Goal: Transaction & Acquisition: Book appointment/travel/reservation

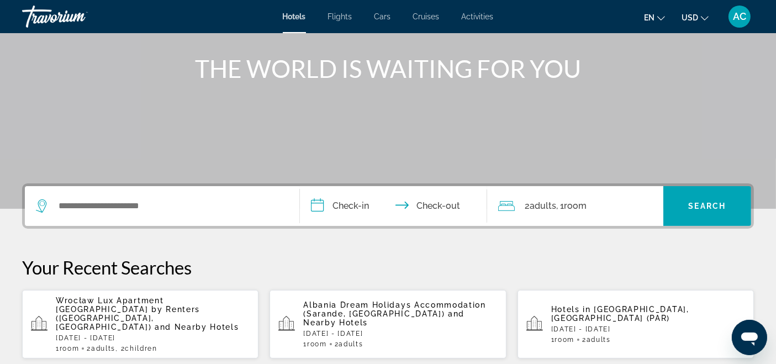
drag, startPoint x: 125, startPoint y: 196, endPoint x: 130, endPoint y: 199, distance: 6.0
click at [127, 197] on div "Search widget" at bounding box center [162, 206] width 252 height 40
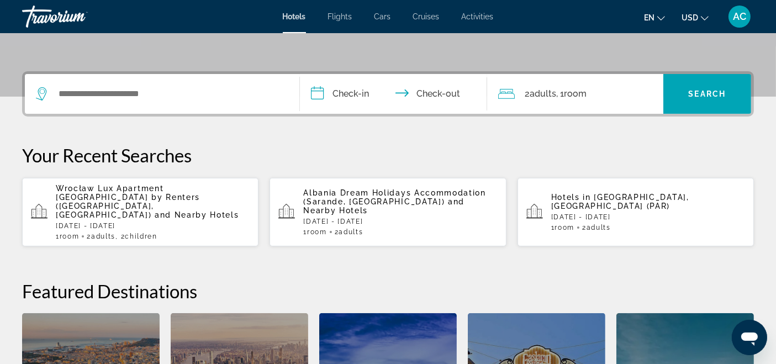
scroll to position [270, 0]
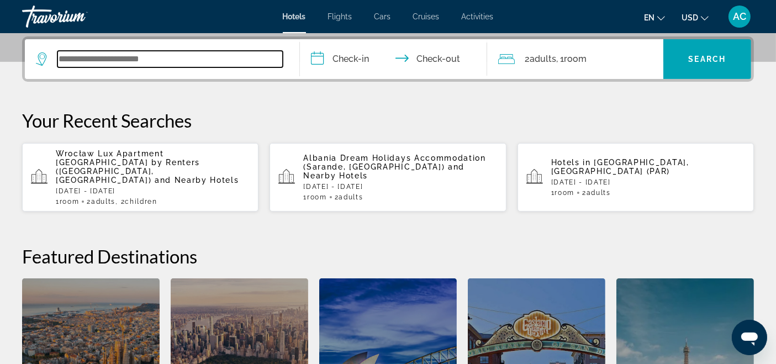
click at [72, 58] on input "Search widget" at bounding box center [169, 59] width 225 height 17
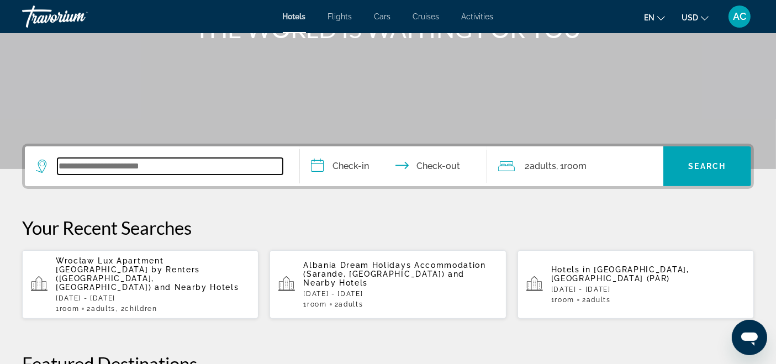
scroll to position [184, 0]
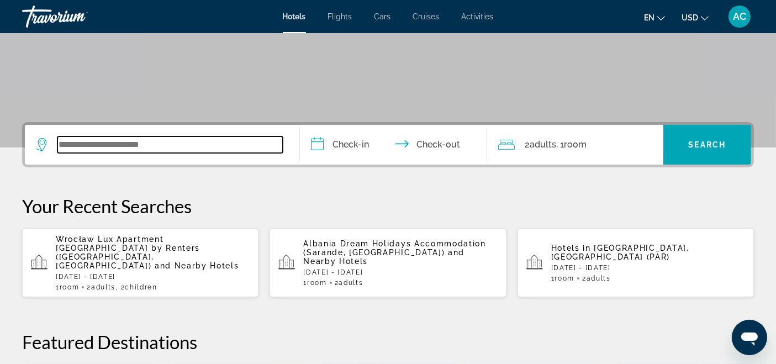
click at [96, 141] on input "Search widget" at bounding box center [169, 144] width 225 height 17
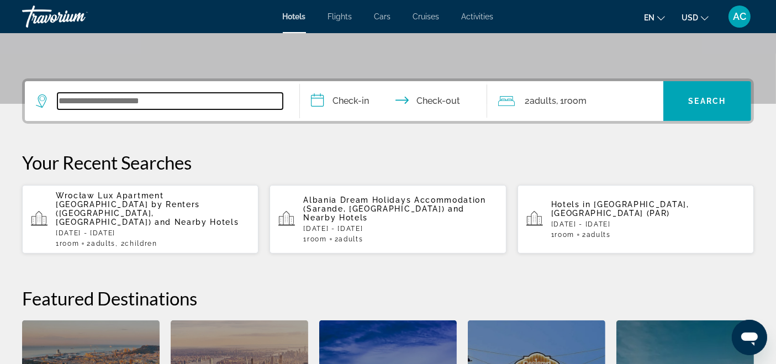
scroll to position [270, 0]
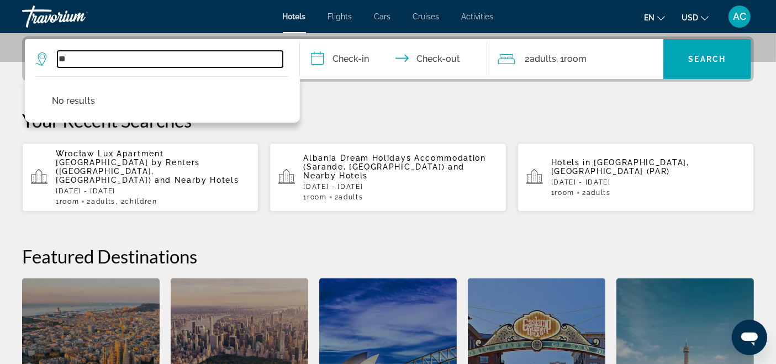
type input "*"
click at [192, 62] on input "Search widget" at bounding box center [169, 59] width 225 height 17
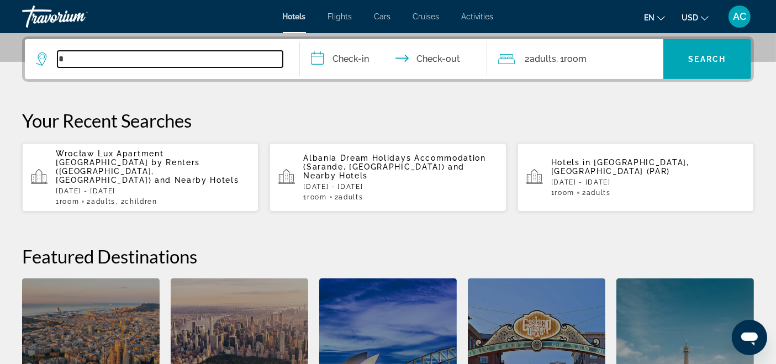
click at [81, 56] on input "*" at bounding box center [169, 59] width 225 height 17
type input "***"
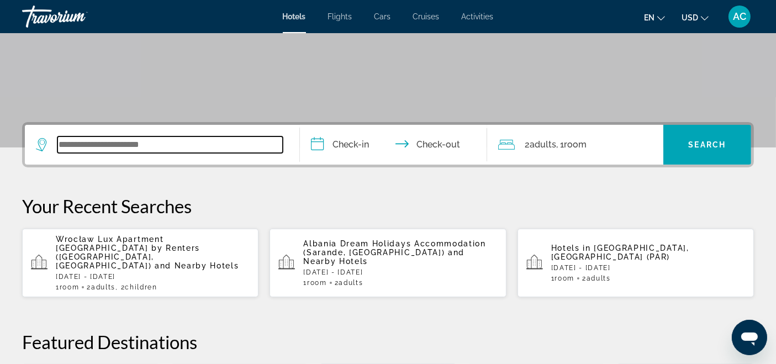
click at [123, 139] on input "Search widget" at bounding box center [169, 144] width 225 height 17
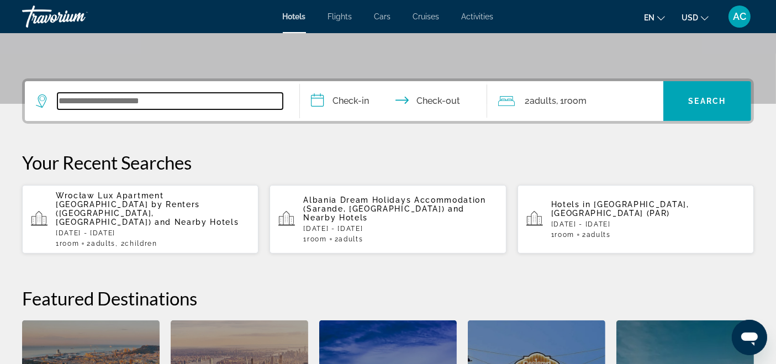
scroll to position [270, 0]
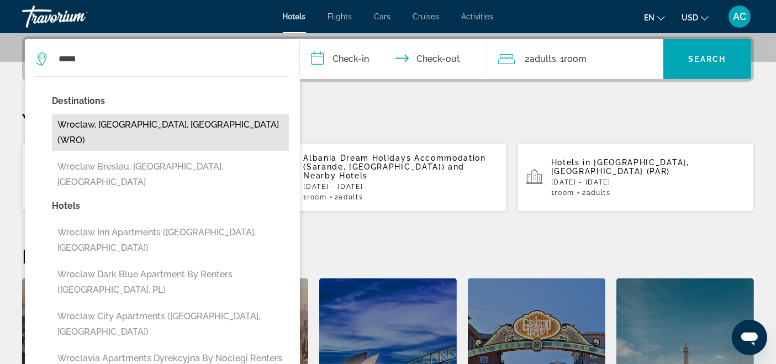
click at [148, 117] on button "Wroclaw, [GEOGRAPHIC_DATA], [GEOGRAPHIC_DATA] (WRO)" at bounding box center [170, 132] width 237 height 36
type input "**********"
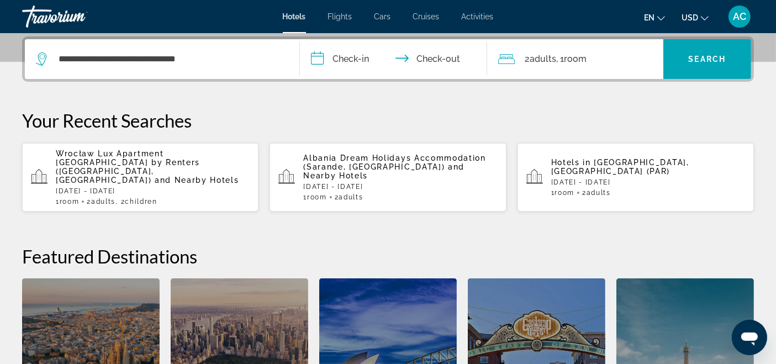
click at [360, 65] on input "**********" at bounding box center [396, 60] width 192 height 43
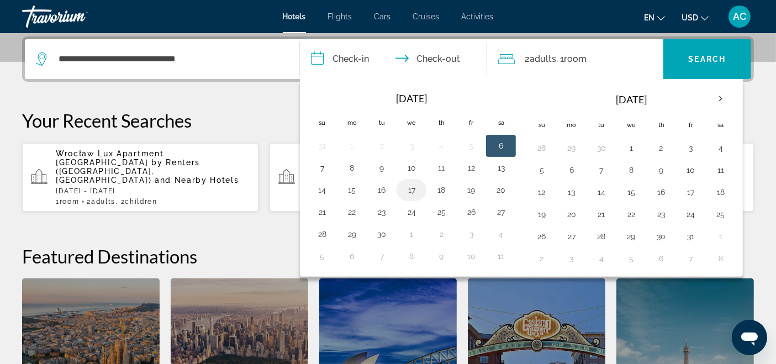
click at [408, 191] on button "17" at bounding box center [412, 189] width 18 height 15
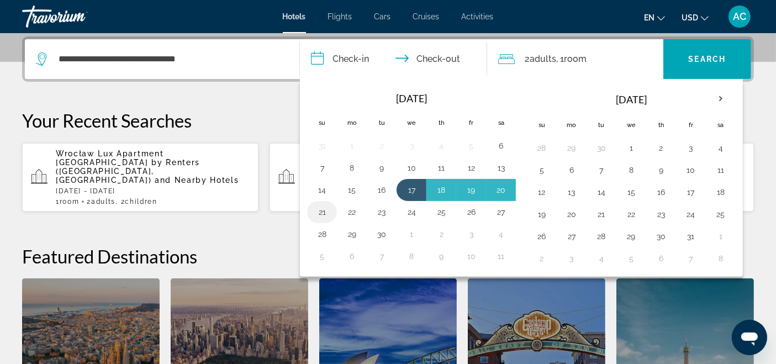
click at [323, 210] on button "21" at bounding box center [322, 211] width 18 height 15
type input "**********"
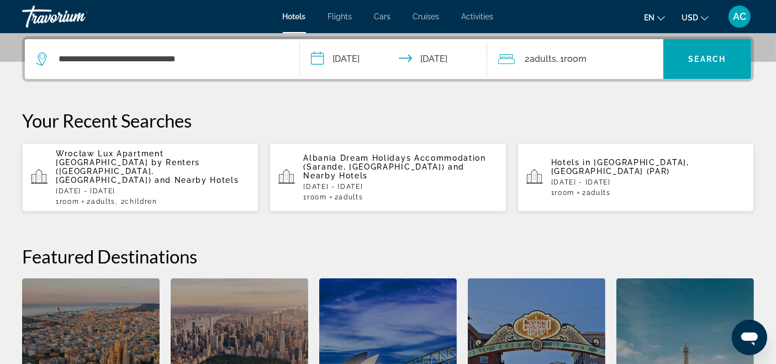
click at [576, 61] on span "Room" at bounding box center [575, 59] width 23 height 10
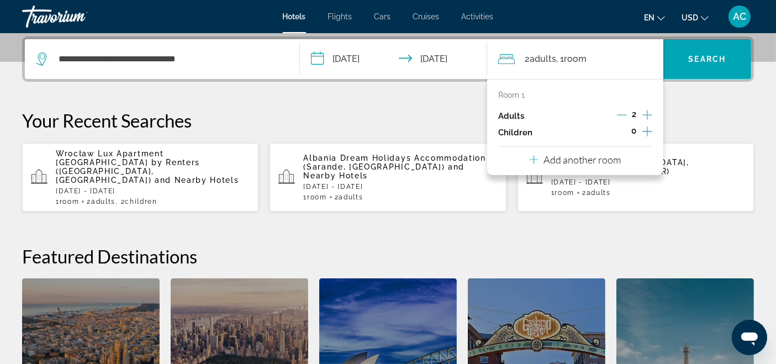
click at [647, 133] on icon "Increment children" at bounding box center [647, 131] width 10 height 10
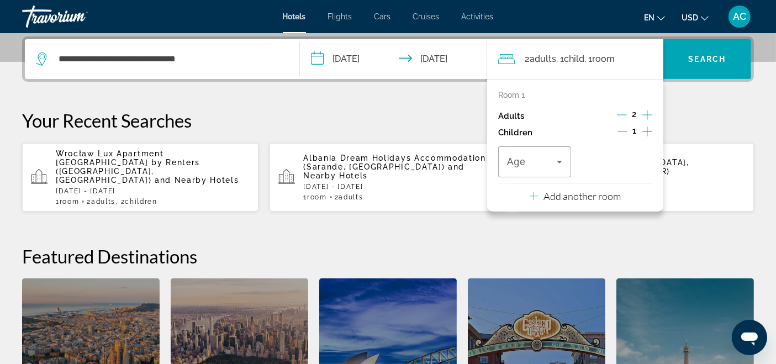
click at [646, 133] on icon "Increment children" at bounding box center [647, 131] width 10 height 13
click at [547, 154] on div "Travelers: 2 adults, 2 children" at bounding box center [534, 161] width 55 height 31
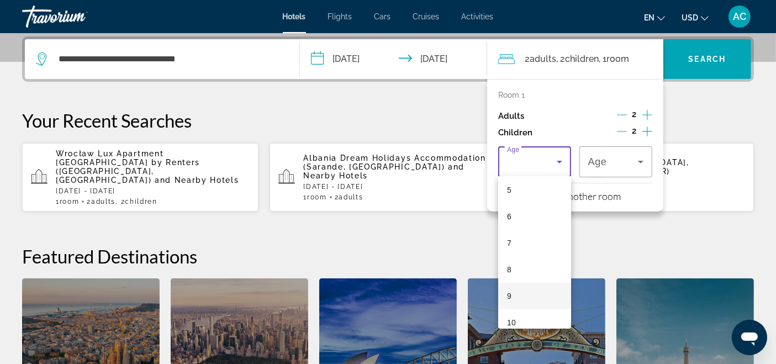
scroll to position [184, 0]
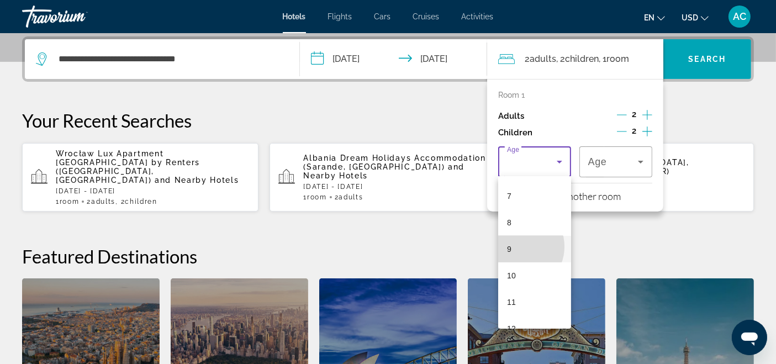
drag, startPoint x: 519, startPoint y: 246, endPoint x: 579, endPoint y: 202, distance: 75.4
click at [519, 247] on mat-option "9" at bounding box center [534, 249] width 73 height 27
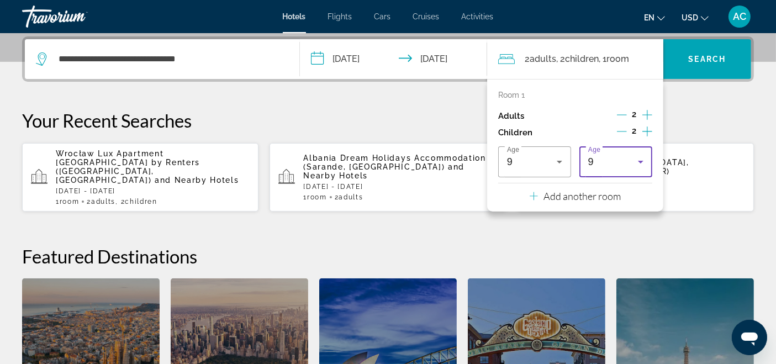
click at [591, 163] on span "9" at bounding box center [591, 161] width 6 height 11
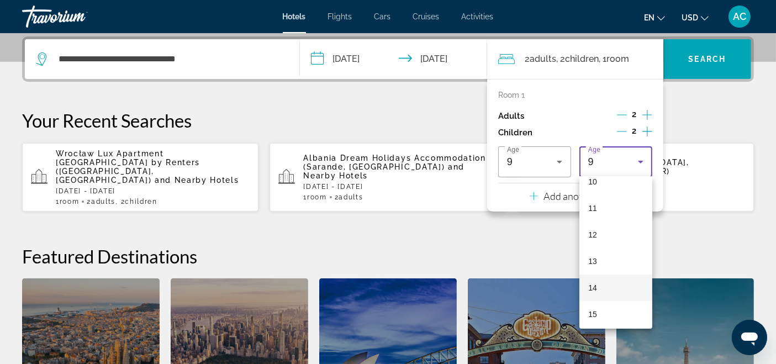
scroll to position [302, 0]
click at [612, 265] on mat-option "14" at bounding box center [615, 264] width 73 height 27
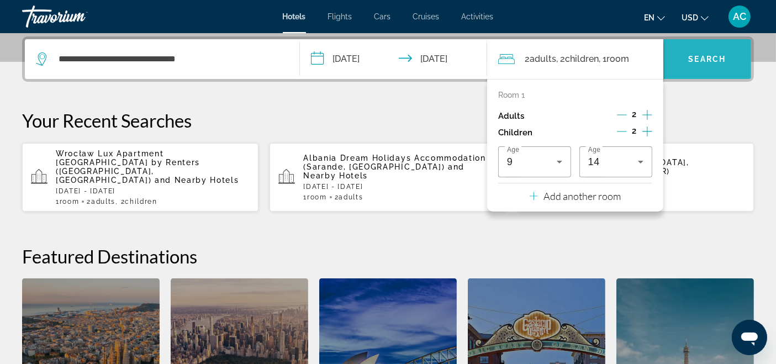
click at [706, 60] on span "Search" at bounding box center [708, 59] width 38 height 9
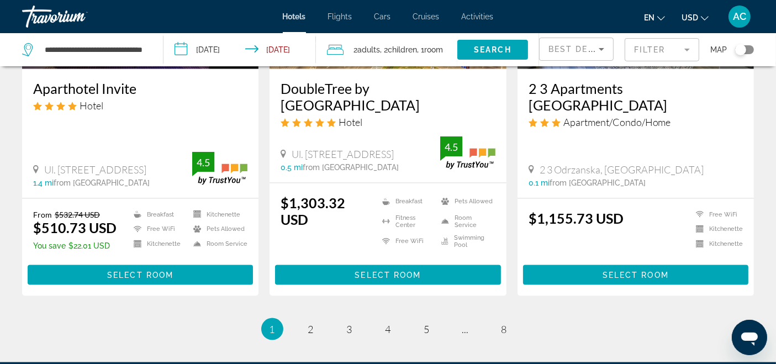
scroll to position [1534, 0]
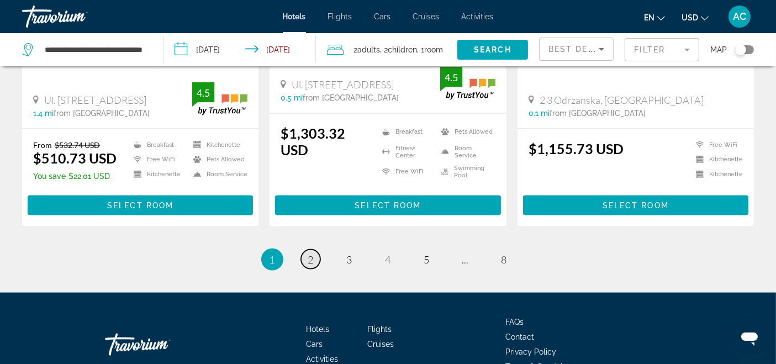
click at [308, 253] on span "2" at bounding box center [311, 259] width 6 height 12
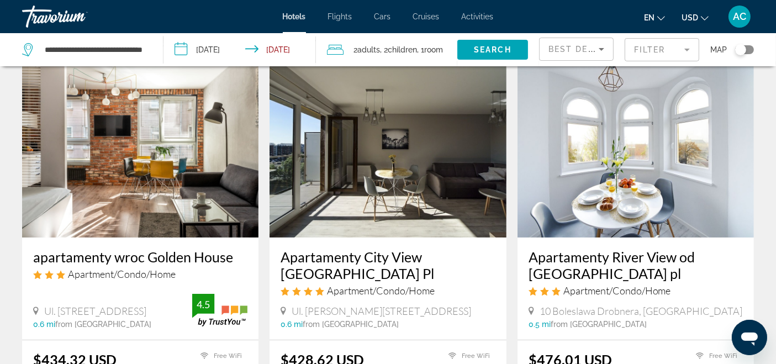
scroll to position [61, 0]
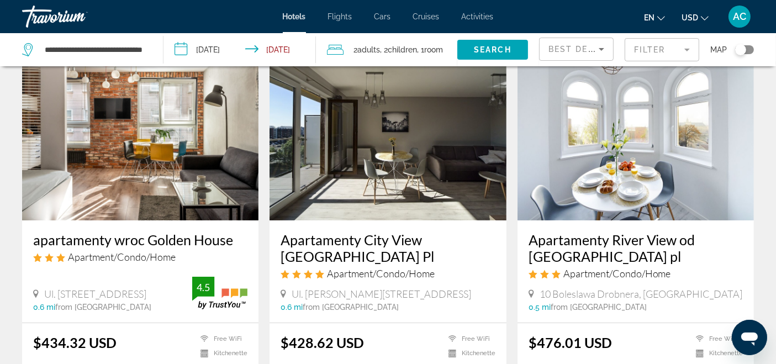
click at [174, 242] on h3 "apartamenty wroc Golden House" at bounding box center [140, 239] width 214 height 17
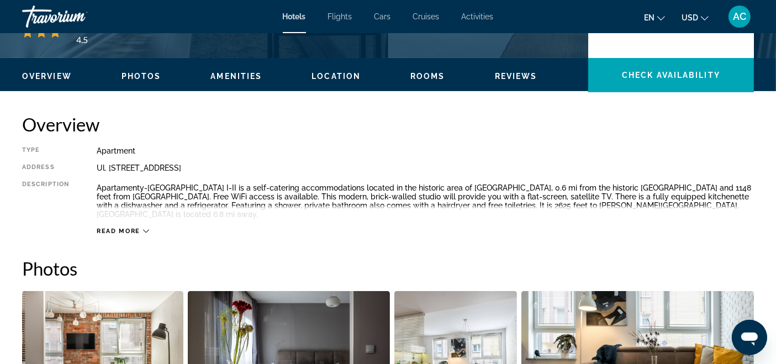
scroll to position [123, 0]
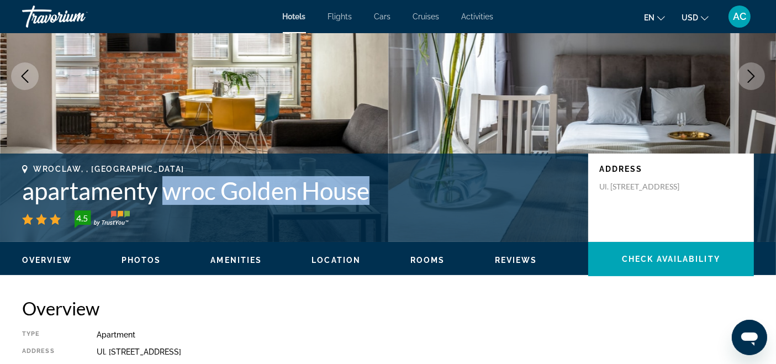
drag, startPoint x: 377, startPoint y: 190, endPoint x: 170, endPoint y: 189, distance: 206.6
click at [170, 189] on h1 "apartamenty wroc Golden House" at bounding box center [299, 190] width 555 height 29
copy h1 "wroc Golden House"
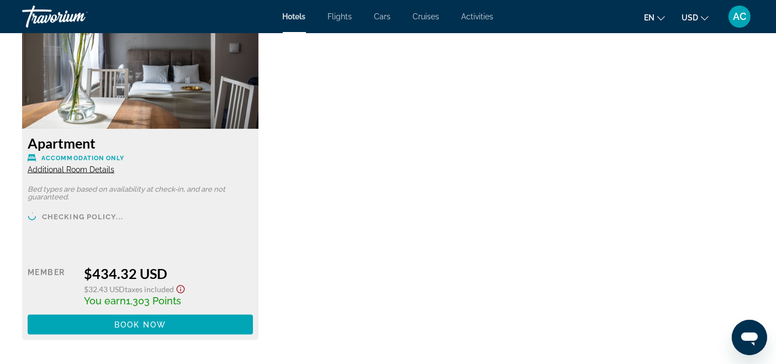
scroll to position [1718, 0]
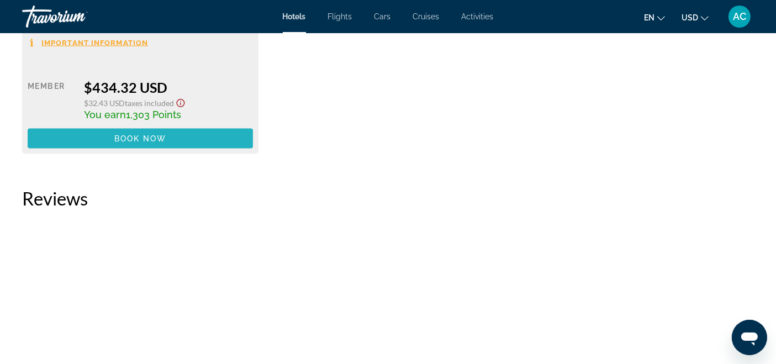
click at [145, 143] on span "Main content" at bounding box center [140, 138] width 225 height 27
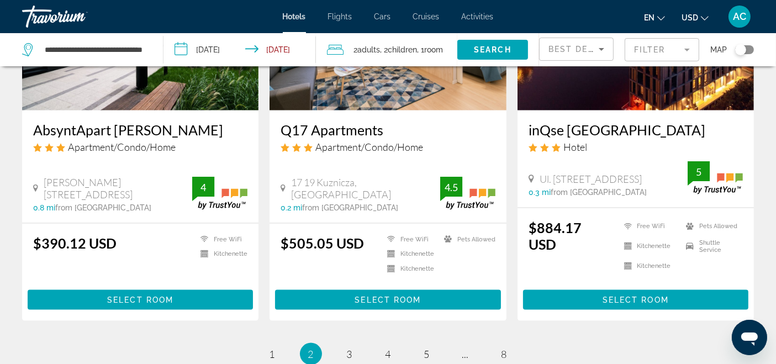
scroll to position [1514, 0]
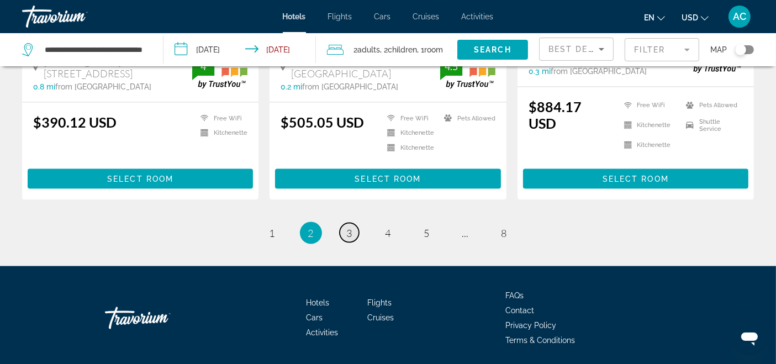
click at [343, 223] on link "page 3" at bounding box center [349, 232] width 19 height 19
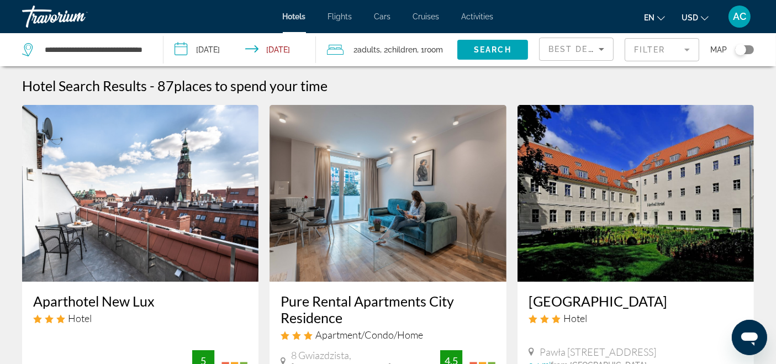
click at [674, 55] on mat-form-field "Filter" at bounding box center [662, 49] width 75 height 23
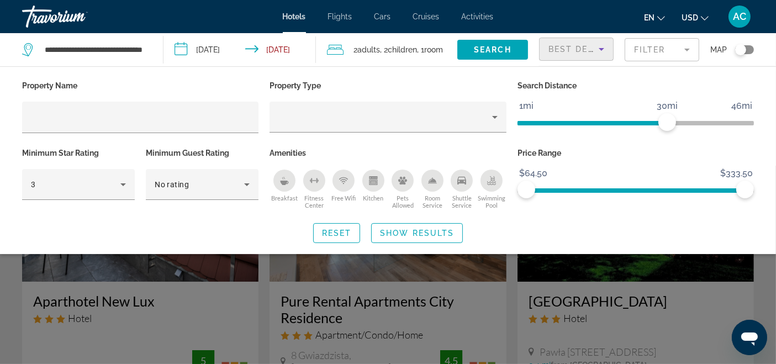
click at [575, 47] on span "Best Deals" at bounding box center [576, 49] width 57 height 9
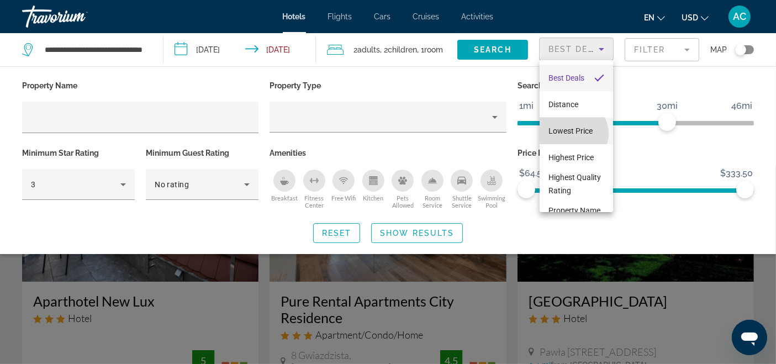
click at [572, 134] on span "Lowest Price" at bounding box center [570, 130] width 44 height 9
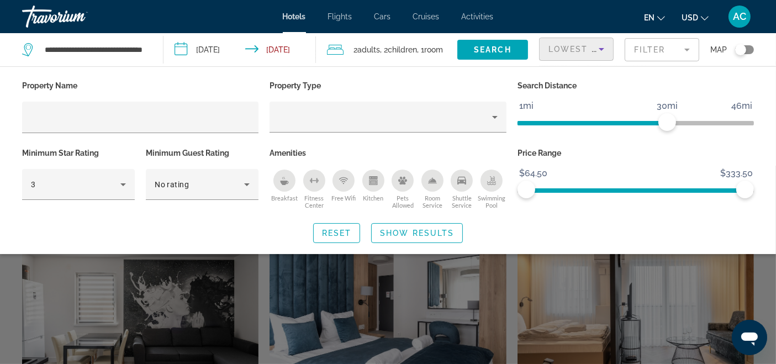
scroll to position [490, 0]
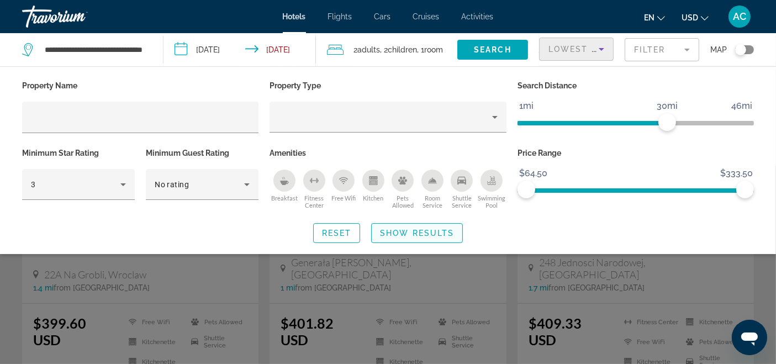
click at [422, 234] on span "Show Results" at bounding box center [417, 233] width 74 height 9
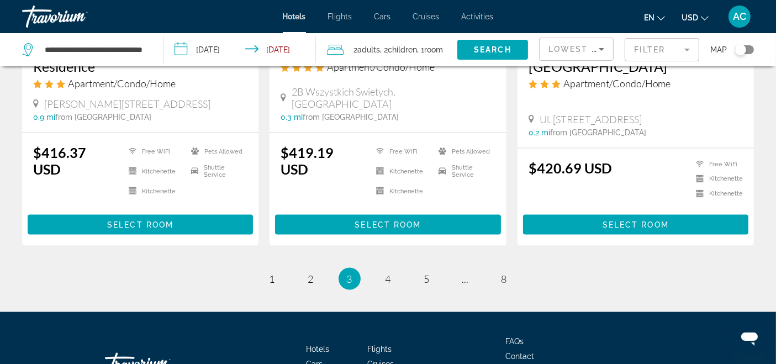
scroll to position [1492, 0]
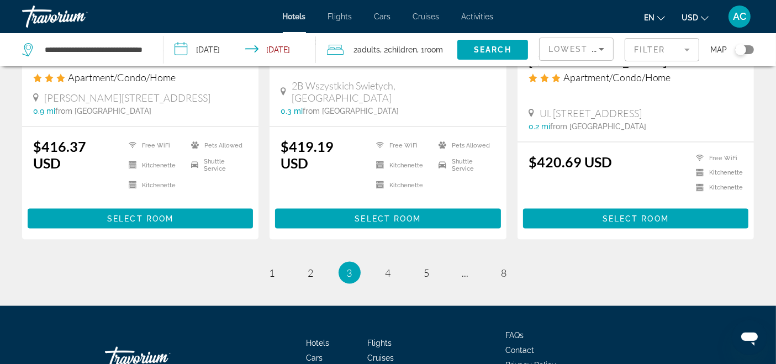
click at [288, 262] on ul "3 / 8 page 1 page 2 You're on page 3 page 4 page 5 page ... page 8" at bounding box center [388, 273] width 732 height 22
click at [274, 267] on span "1" at bounding box center [273, 273] width 6 height 12
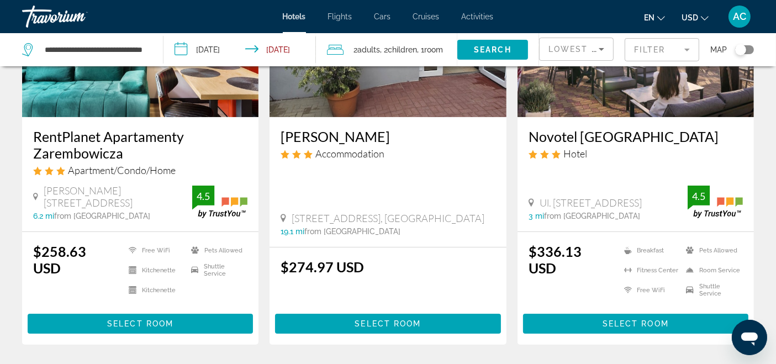
scroll to position [123, 0]
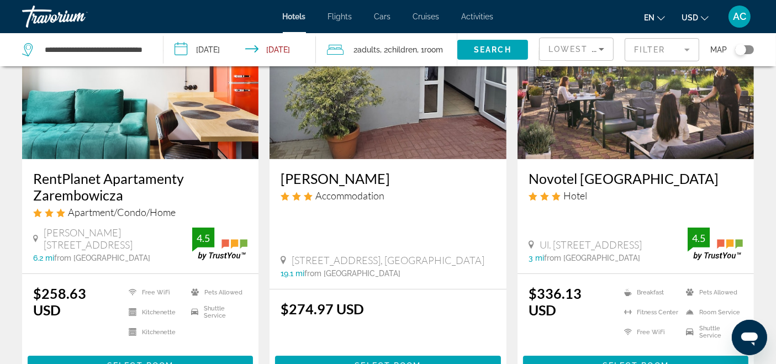
click at [621, 179] on h3 "Novotel [GEOGRAPHIC_DATA]" at bounding box center [636, 178] width 214 height 17
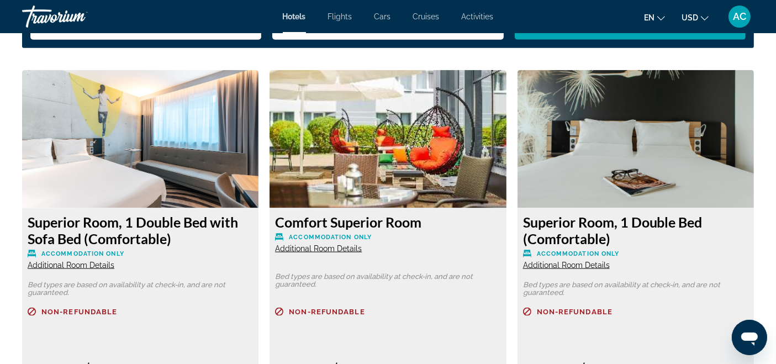
scroll to position [1411, 0]
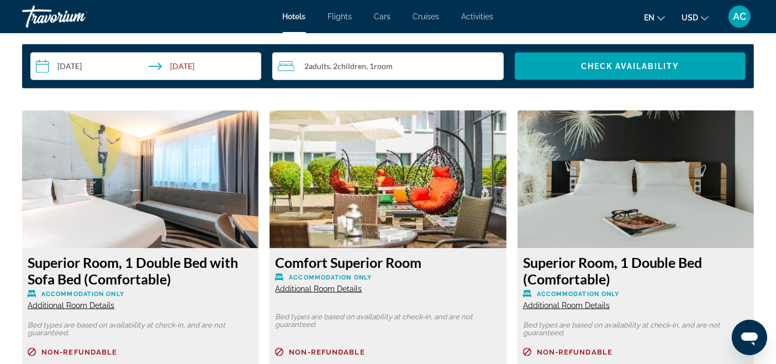
click at [101, 166] on img "Main content" at bounding box center [140, 179] width 236 height 138
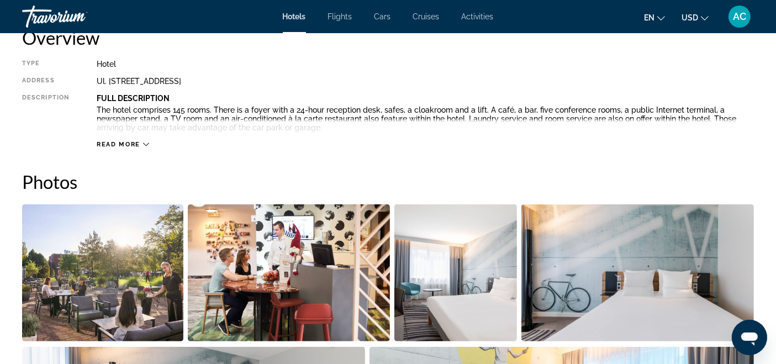
scroll to position [429, 0]
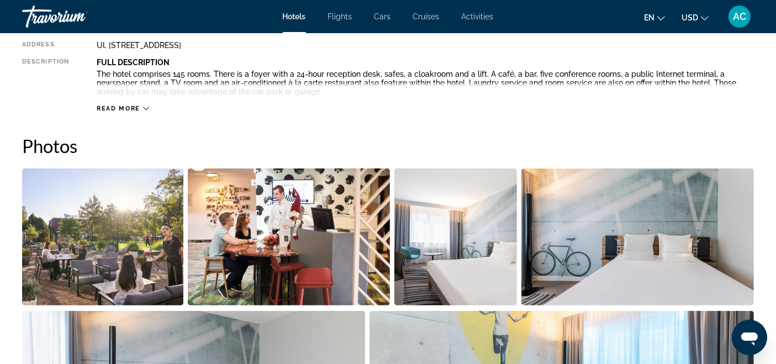
click at [449, 247] on img "Open full-screen image slider" at bounding box center [455, 236] width 123 height 137
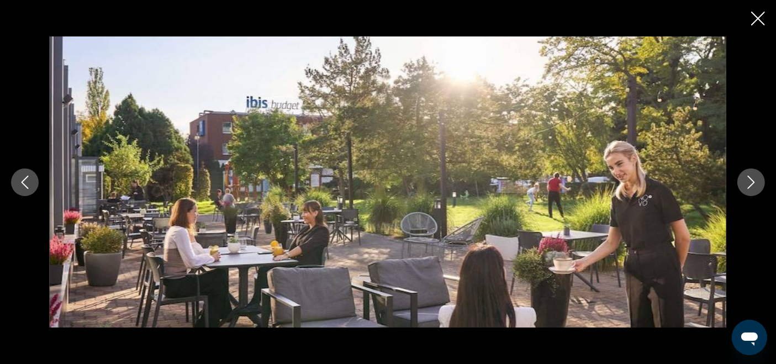
click at [748, 187] on icon "Next image" at bounding box center [750, 182] width 13 height 13
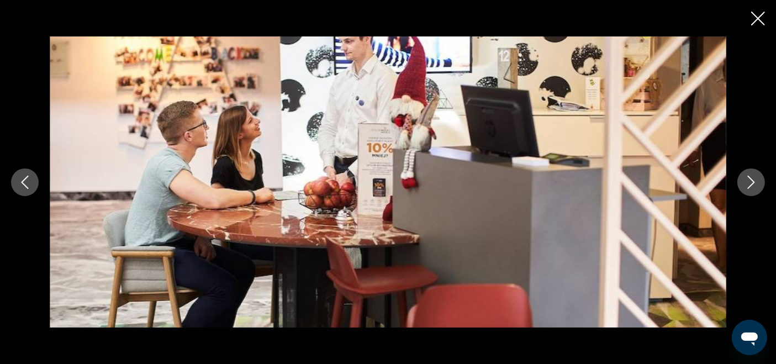
click at [748, 186] on icon "Next image" at bounding box center [750, 182] width 13 height 13
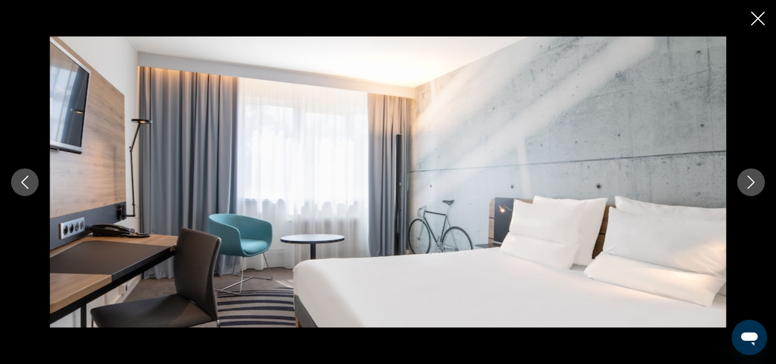
click at [748, 186] on icon "Next image" at bounding box center [750, 182] width 13 height 13
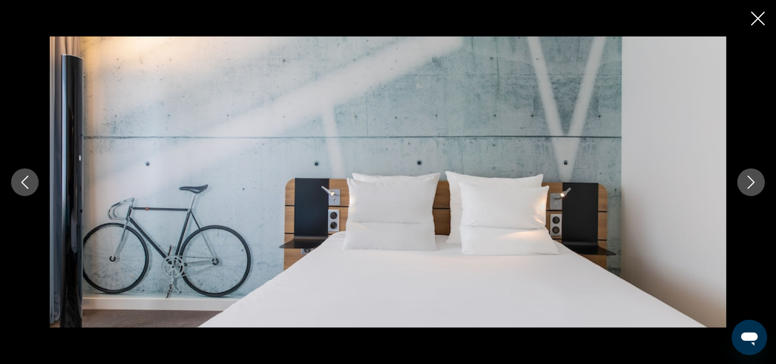
click at [748, 186] on icon "Next image" at bounding box center [750, 182] width 13 height 13
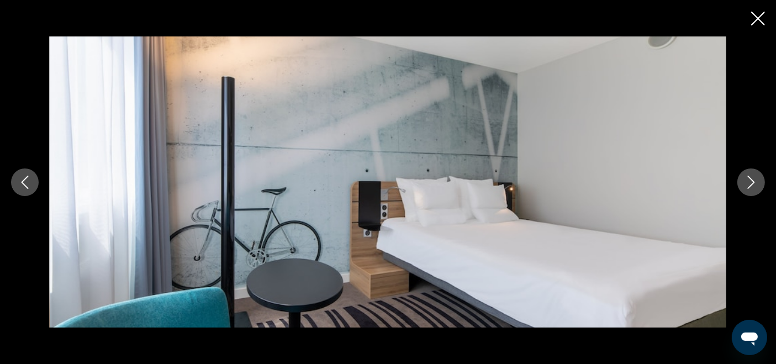
click at [748, 186] on icon "Next image" at bounding box center [750, 182] width 13 height 13
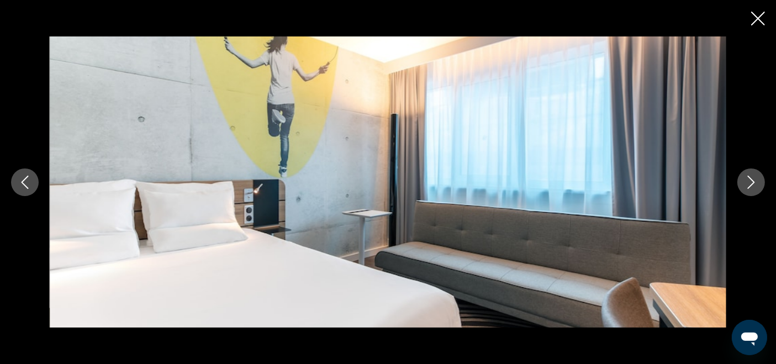
click at [748, 186] on icon "Next image" at bounding box center [750, 182] width 13 height 13
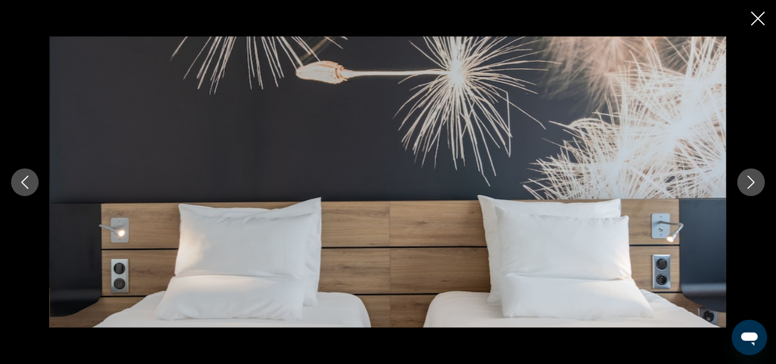
click at [748, 186] on icon "Next image" at bounding box center [750, 182] width 13 height 13
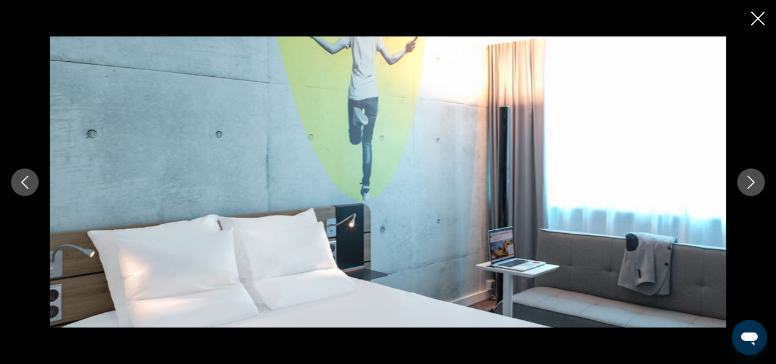
click at [748, 186] on icon "Next image" at bounding box center [750, 182] width 13 height 13
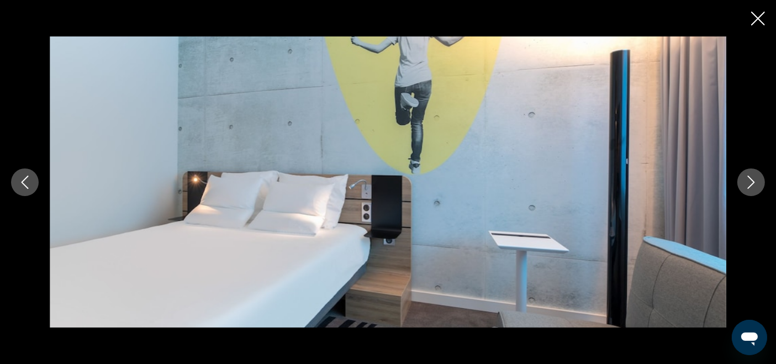
click at [749, 182] on icon "Next image" at bounding box center [750, 182] width 13 height 13
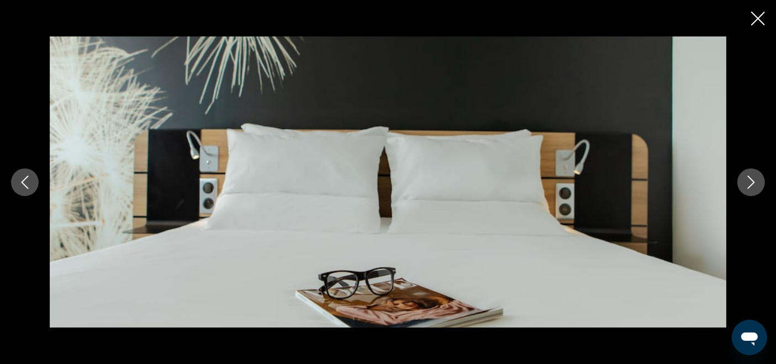
click at [751, 13] on div "prev next" at bounding box center [388, 182] width 776 height 364
click at [760, 21] on icon "Close slideshow" at bounding box center [758, 19] width 14 height 14
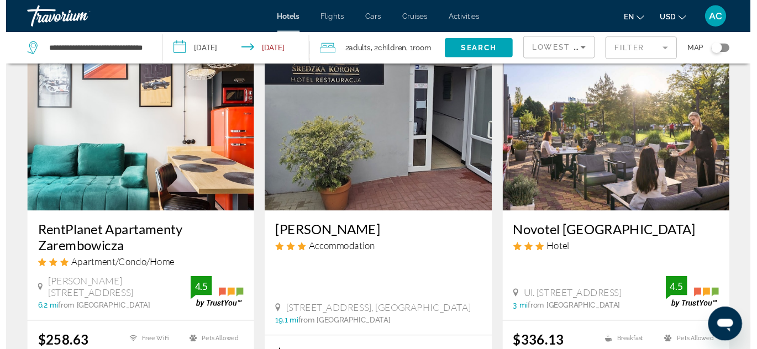
scroll to position [123, 0]
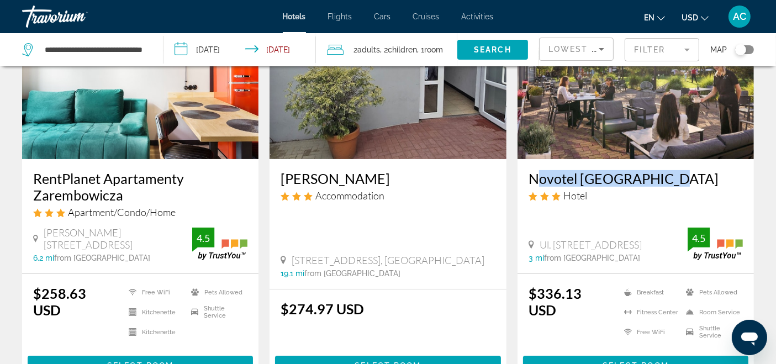
drag, startPoint x: 523, startPoint y: 178, endPoint x: 667, endPoint y: 181, distance: 143.6
click at [667, 181] on div "Novotel [GEOGRAPHIC_DATA] Hotel Ul. [STREET_ADDRESS] 3 mi from [GEOGRAPHIC_DATA…" at bounding box center [635, 216] width 236 height 114
copy h3 "Novotel [GEOGRAPHIC_DATA]"
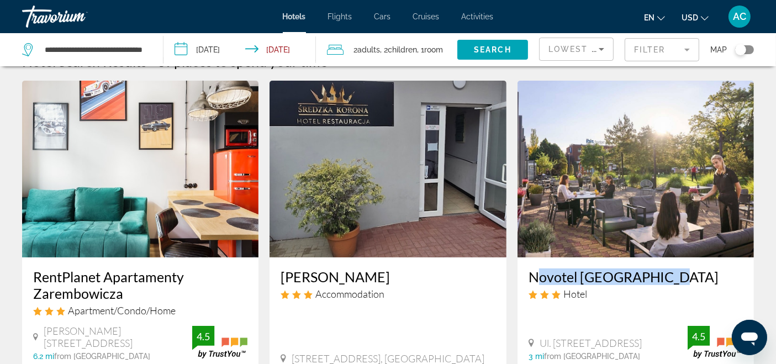
scroll to position [0, 0]
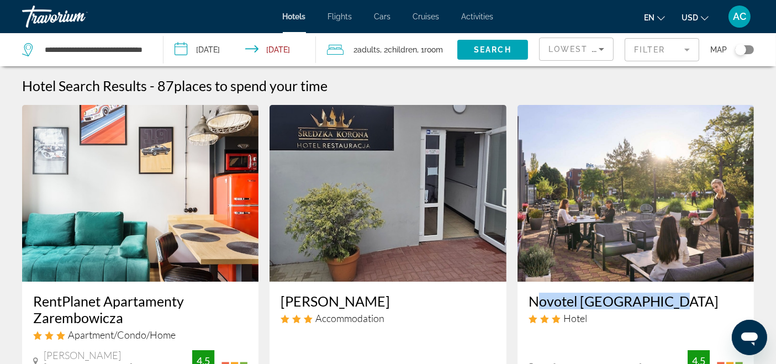
click at [702, 17] on icon "Change currency" at bounding box center [705, 18] width 8 height 8
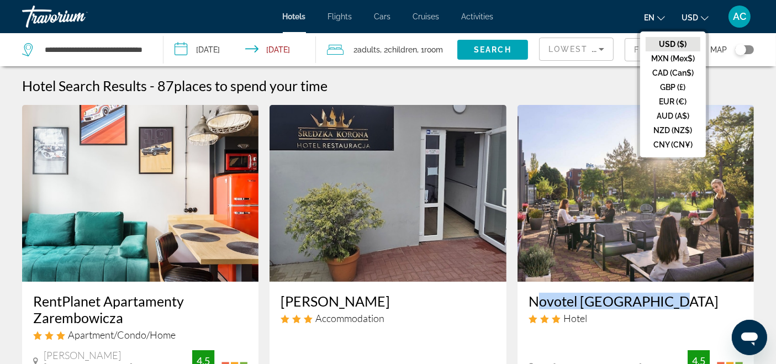
click at [741, 12] on span "AC" at bounding box center [739, 16] width 13 height 11
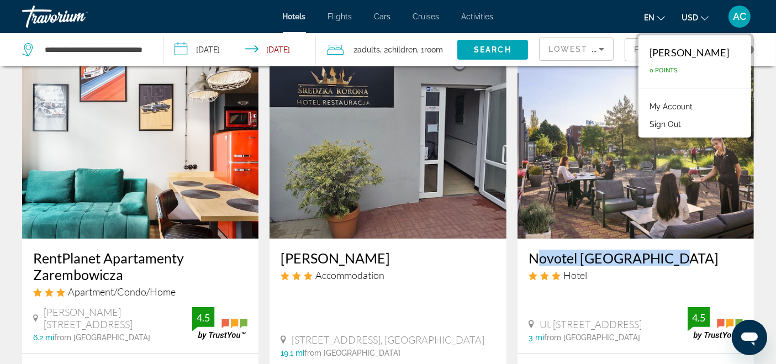
scroll to position [123, 0]
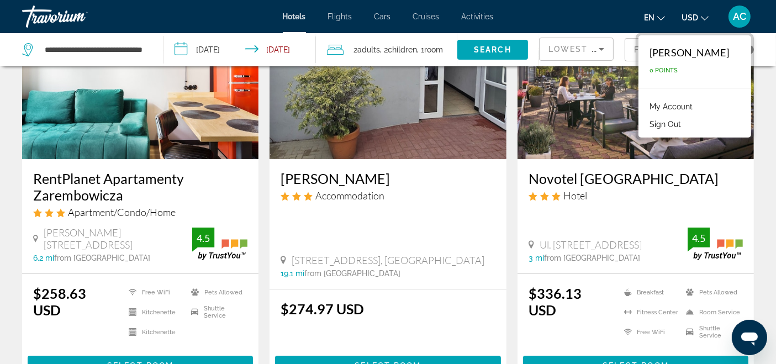
click at [450, 194] on div "Accommodation" at bounding box center [388, 195] width 214 height 12
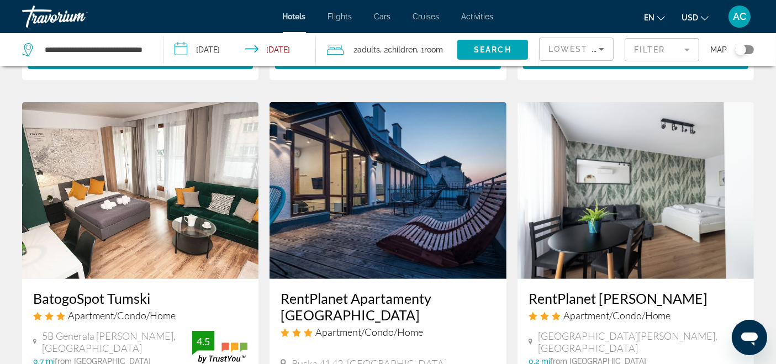
scroll to position [490, 0]
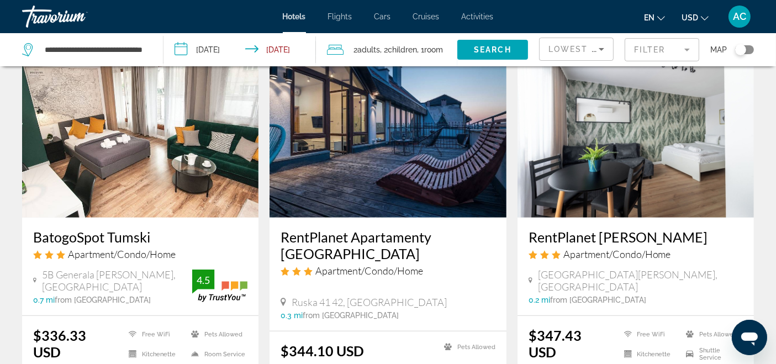
click at [109, 229] on h3 "BatogoSpot Tumski" at bounding box center [140, 237] width 214 height 17
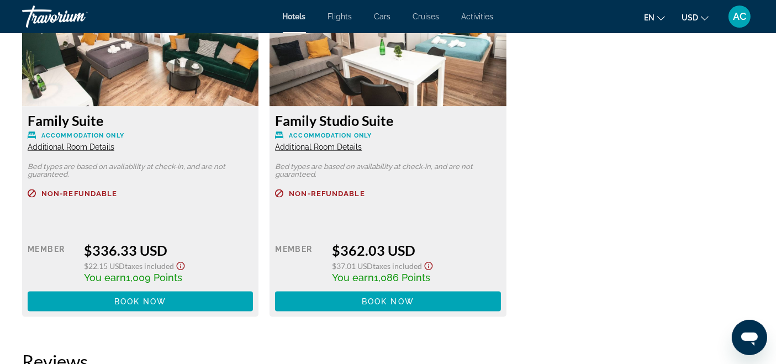
scroll to position [1534, 0]
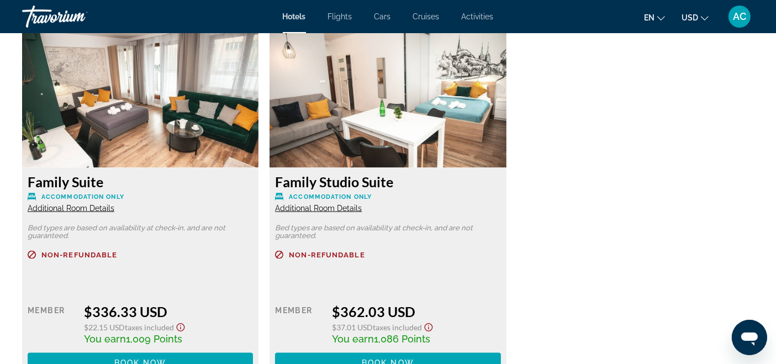
click at [104, 138] on img "Main content" at bounding box center [140, 99] width 236 height 138
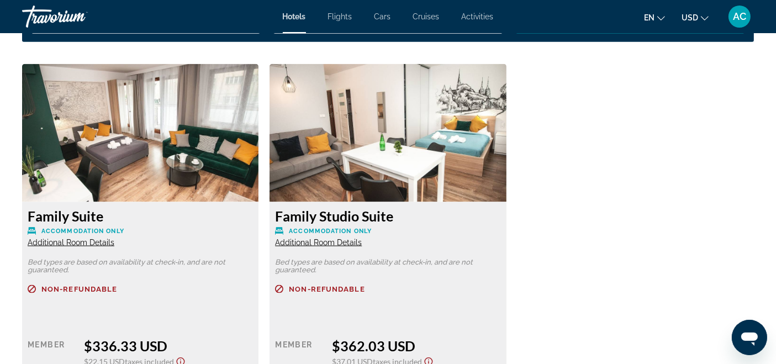
scroll to position [1411, 0]
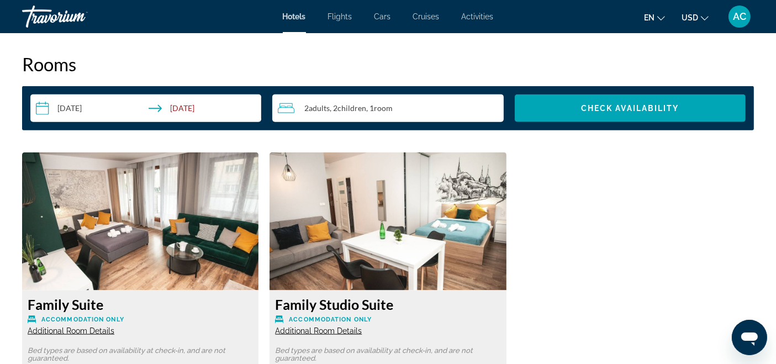
click at [93, 229] on img "Main content" at bounding box center [140, 221] width 236 height 138
click at [189, 190] on img "Main content" at bounding box center [140, 221] width 236 height 138
click at [73, 332] on span "Additional Room Details" at bounding box center [71, 330] width 87 height 9
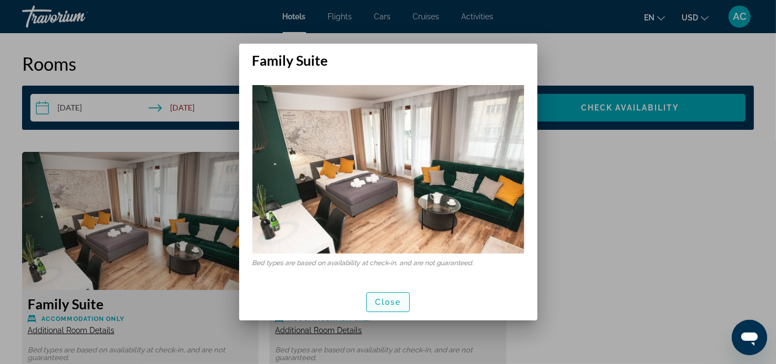
click at [382, 307] on span "button" at bounding box center [388, 302] width 43 height 27
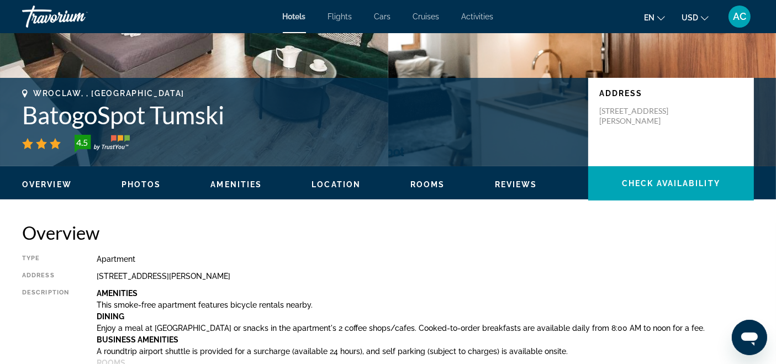
scroll to position [184, 0]
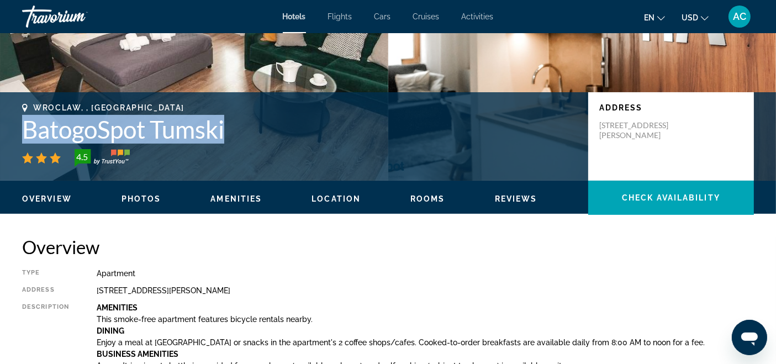
drag, startPoint x: 7, startPoint y: 135, endPoint x: 230, endPoint y: 135, distance: 223.7
click at [230, 135] on div "Wroclaw, , [GEOGRAPHIC_DATA] BatogoSpot Tumski 4.5 Address [STREET_ADDRESS][PER…" at bounding box center [388, 136] width 776 height 66
copy h1 "BatogoSpot Tumski"
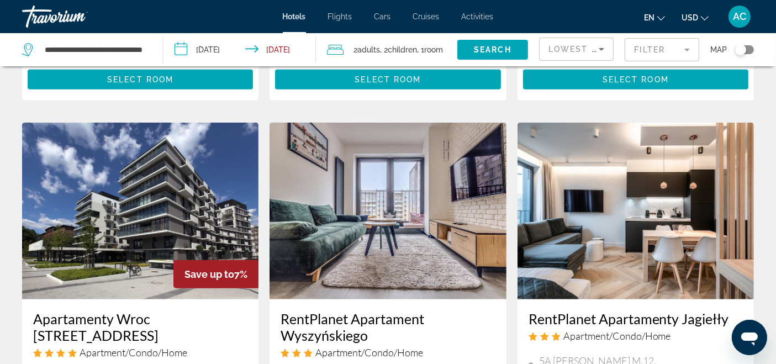
scroll to position [859, 0]
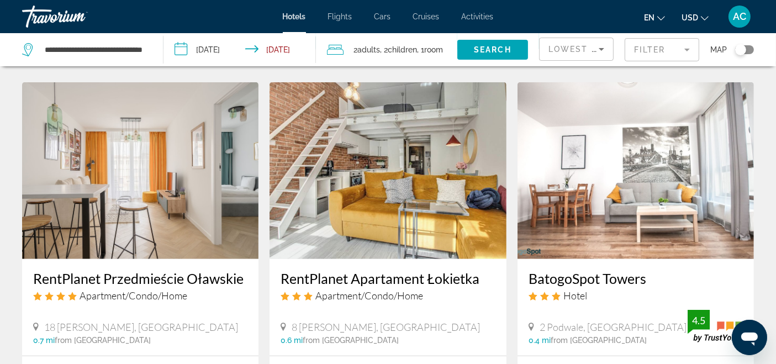
click at [608, 144] on img "Main content" at bounding box center [635, 170] width 236 height 177
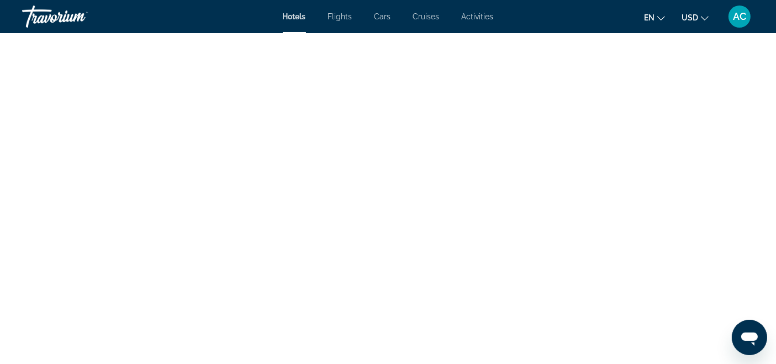
scroll to position [2271, 0]
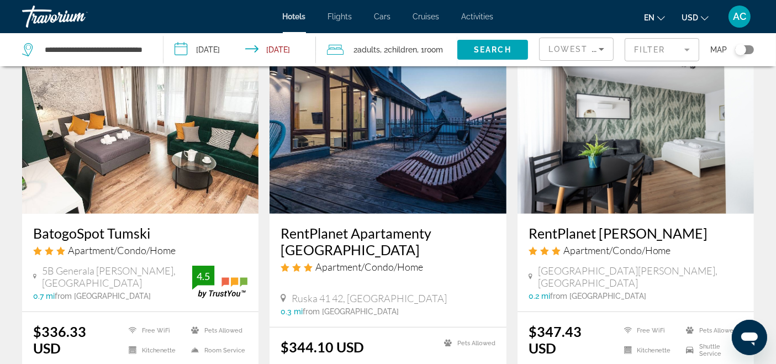
scroll to position [429, 0]
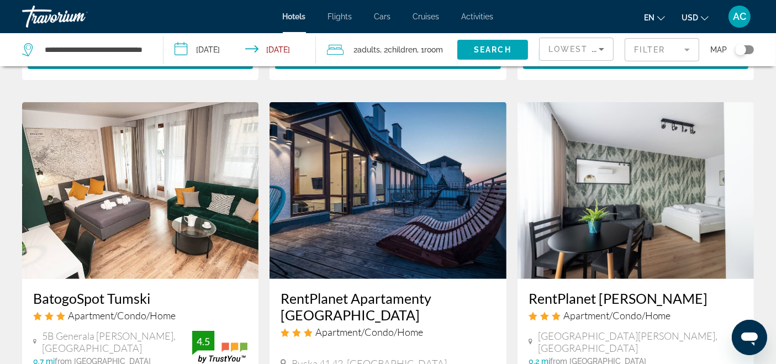
click at [367, 189] on img "Main content" at bounding box center [388, 190] width 236 height 177
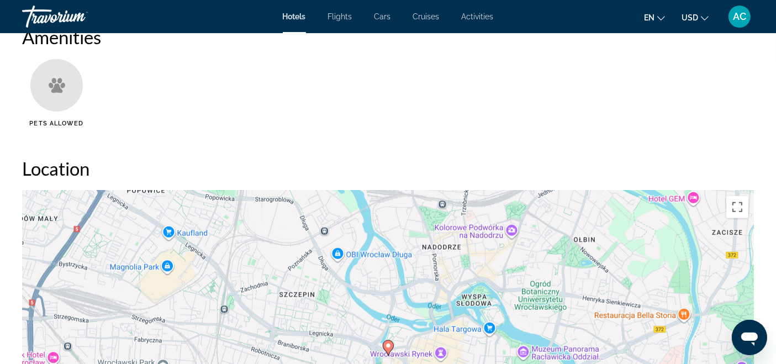
scroll to position [675, 0]
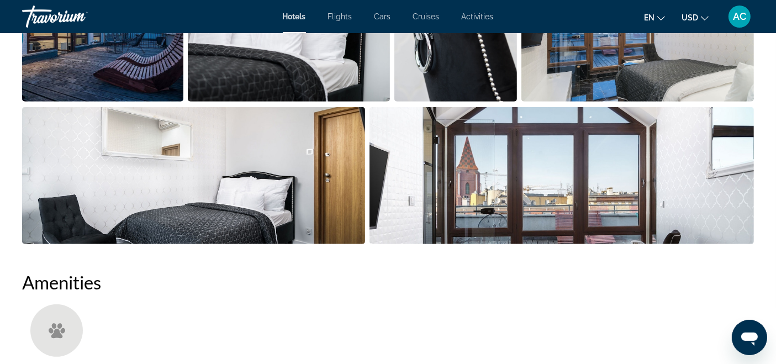
click at [584, 167] on img "Open full-screen image slider" at bounding box center [561, 175] width 384 height 137
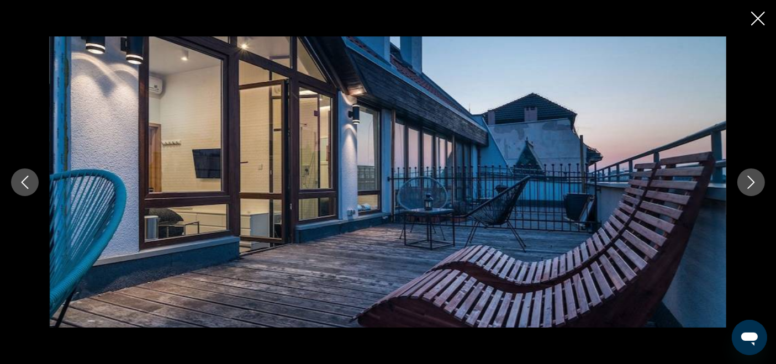
click at [744, 182] on button "Next image" at bounding box center [751, 182] width 28 height 28
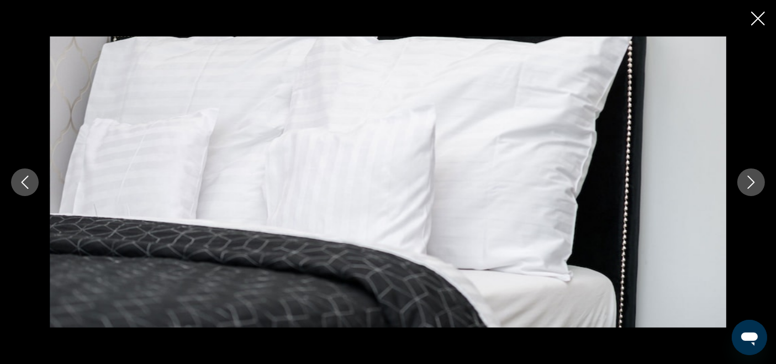
click at [746, 180] on icon "Next image" at bounding box center [750, 182] width 13 height 13
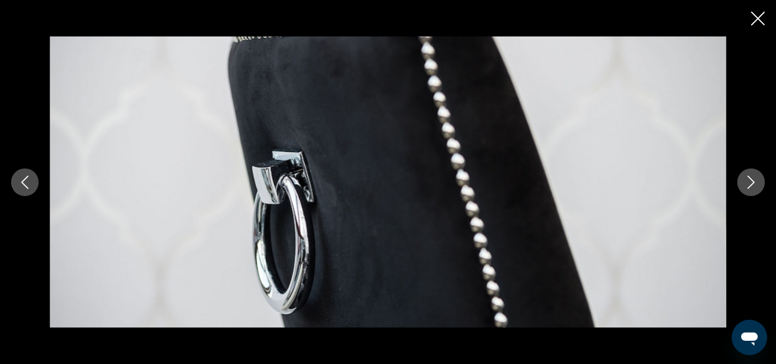
click at [748, 180] on icon "Next image" at bounding box center [750, 182] width 13 height 13
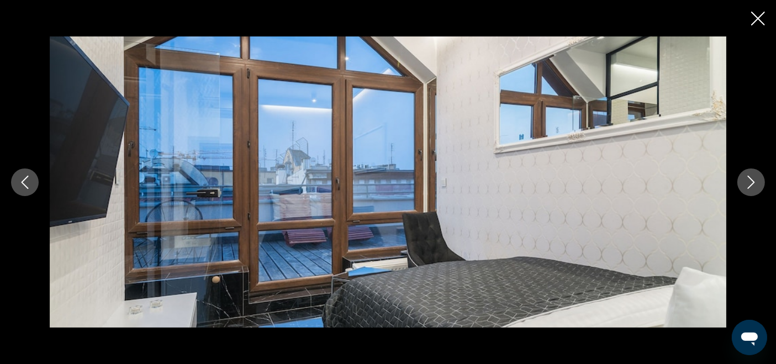
click at [748, 180] on icon "Next image" at bounding box center [750, 182] width 13 height 13
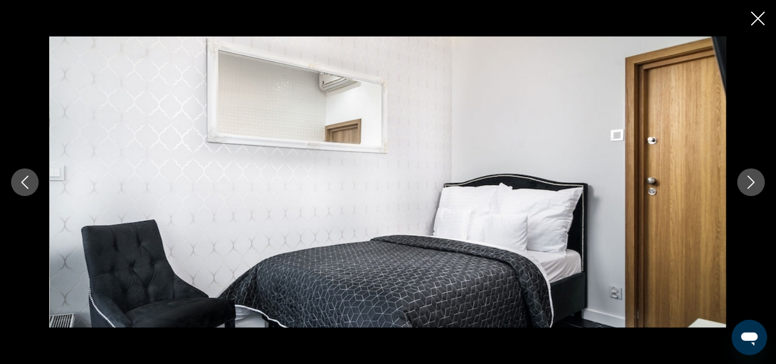
click at [748, 180] on icon "Next image" at bounding box center [750, 182] width 13 height 13
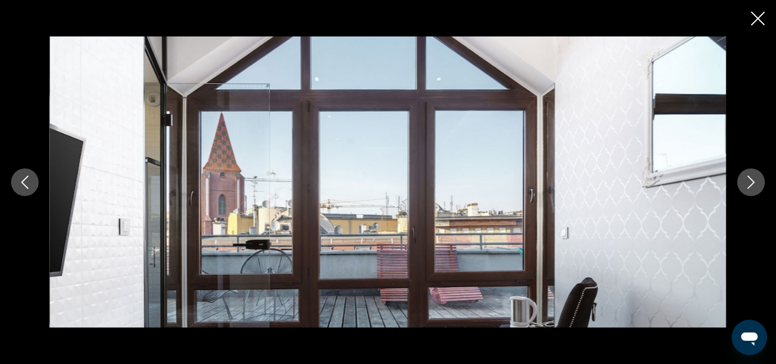
drag, startPoint x: 763, startPoint y: 18, endPoint x: 710, endPoint y: 29, distance: 54.2
click at [762, 18] on icon "Close slideshow" at bounding box center [758, 19] width 14 height 14
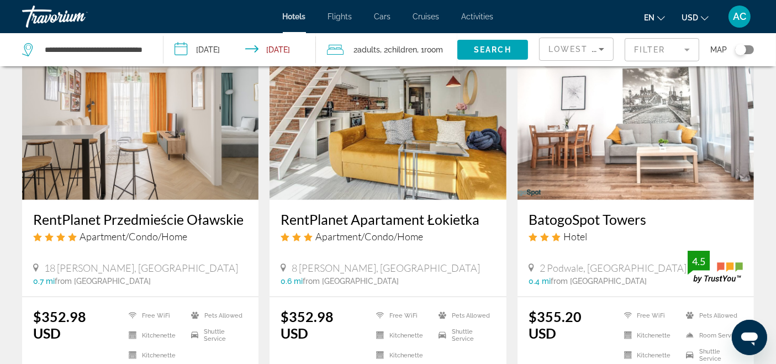
scroll to position [920, 0]
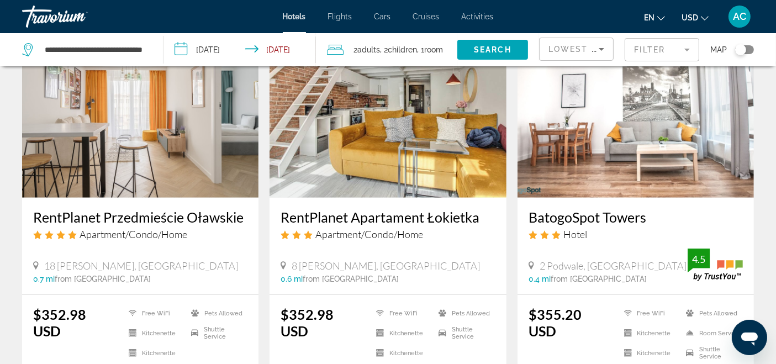
click at [358, 105] on img "Main content" at bounding box center [388, 109] width 236 height 177
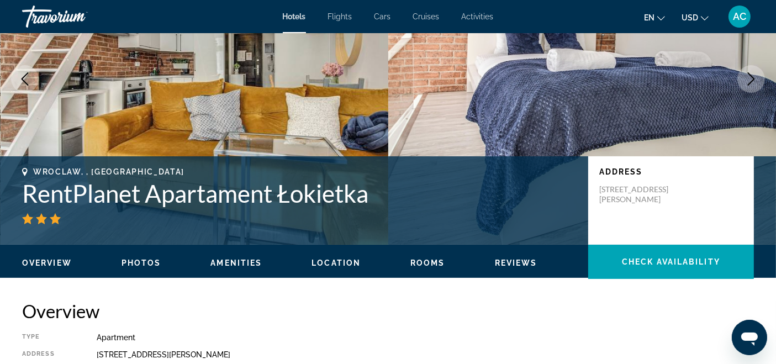
scroll to position [123, 0]
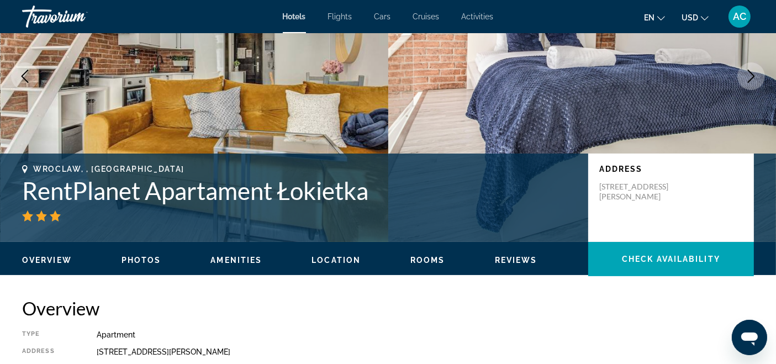
click at [757, 71] on icon "Next image" at bounding box center [750, 76] width 13 height 13
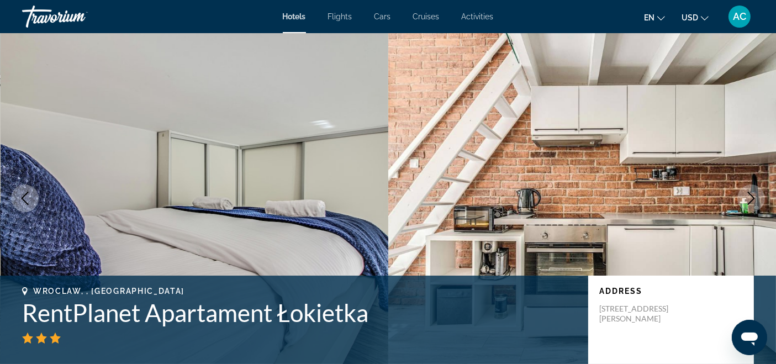
scroll to position [0, 0]
click at [759, 198] on button "Next image" at bounding box center [751, 199] width 28 height 28
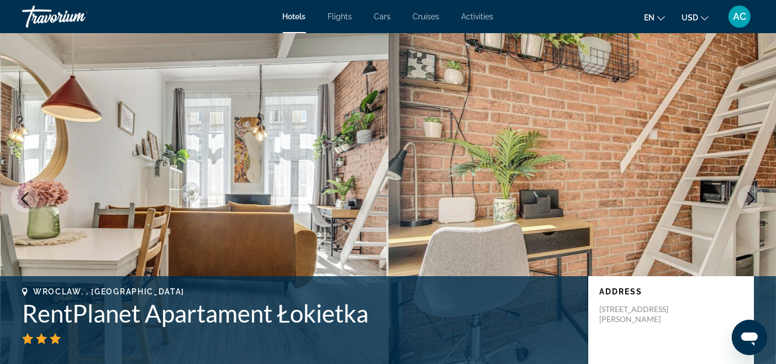
click at [759, 198] on button "Next image" at bounding box center [751, 199] width 28 height 28
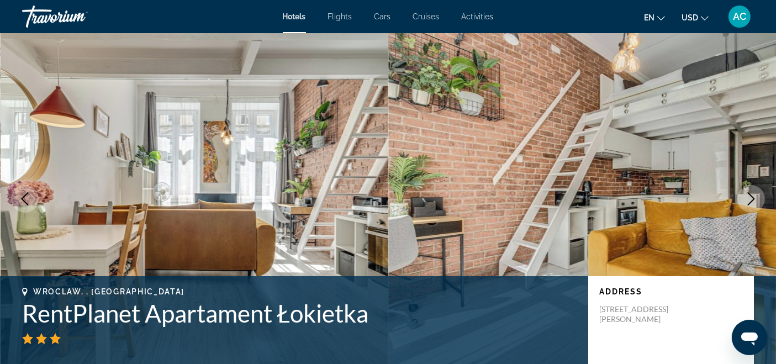
click at [756, 202] on icon "Next image" at bounding box center [750, 198] width 13 height 13
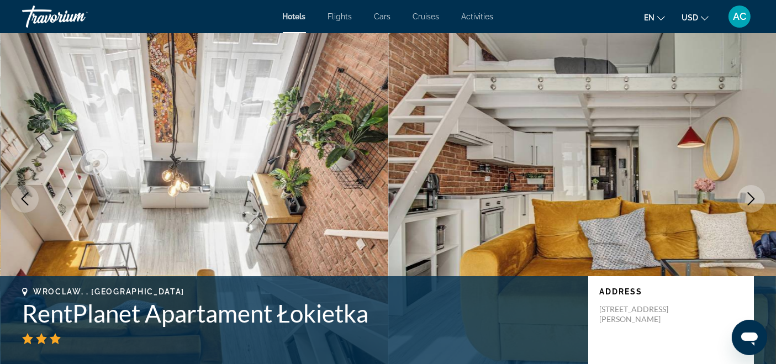
click at [756, 202] on icon "Next image" at bounding box center [750, 198] width 13 height 13
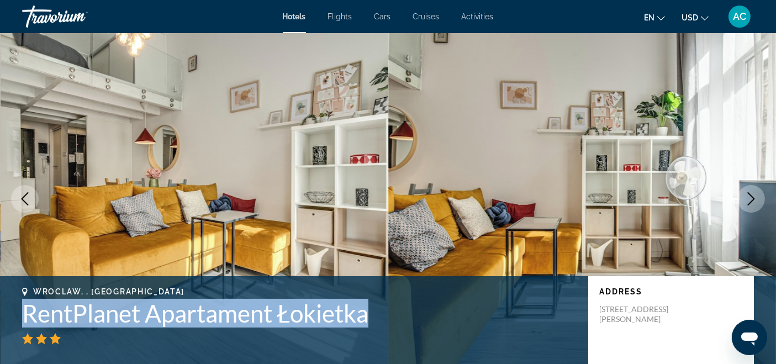
drag, startPoint x: 18, startPoint y: 311, endPoint x: 383, endPoint y: 314, distance: 365.6
click at [383, 314] on div "Wroclaw, , [GEOGRAPHIC_DATA] RentPlanet Apartament Łokietka Address [STREET_ADD…" at bounding box center [388, 320] width 776 height 66
copy h1 "RentPlanet Apartament Łokietka"
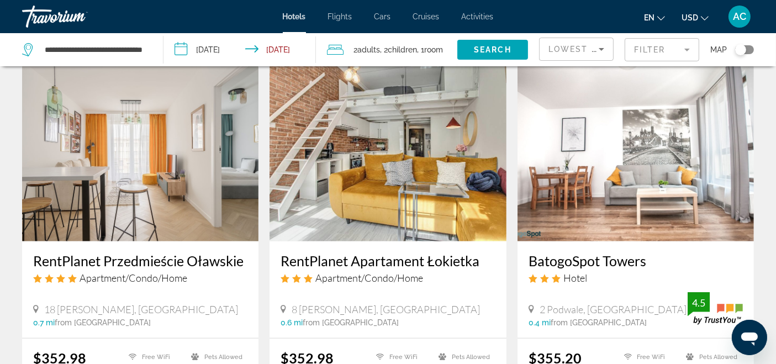
scroll to position [859, 0]
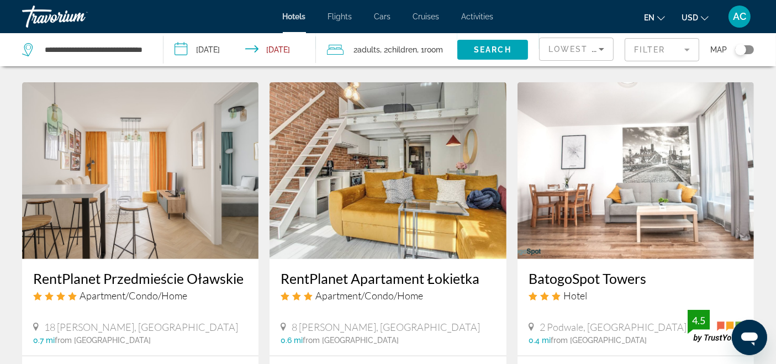
click at [218, 270] on h3 "RentPlanet Przedmieście Oławskie" at bounding box center [140, 278] width 214 height 17
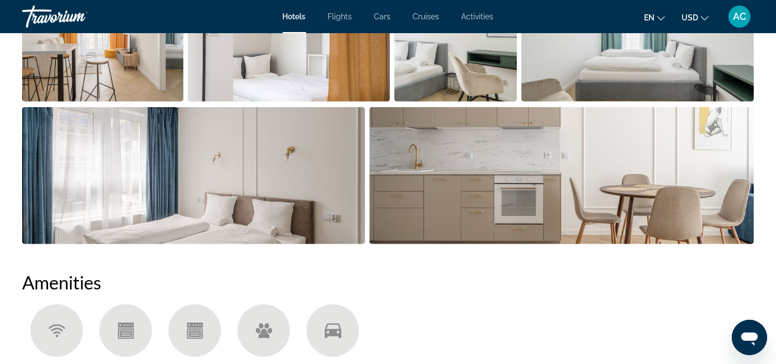
scroll to position [490, 0]
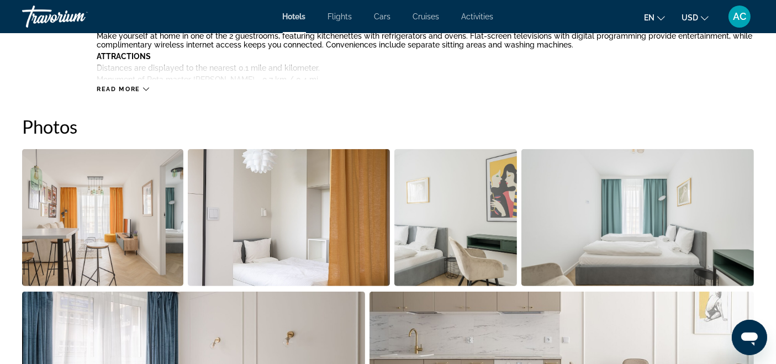
click at [117, 209] on img "Open full-screen image slider" at bounding box center [102, 217] width 161 height 137
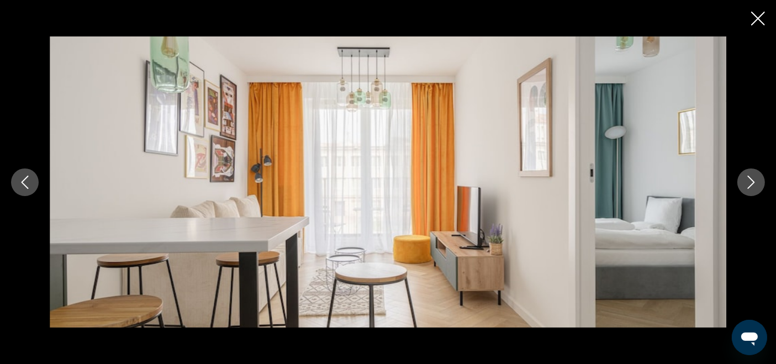
click at [743, 184] on button "Next image" at bounding box center [751, 182] width 28 height 28
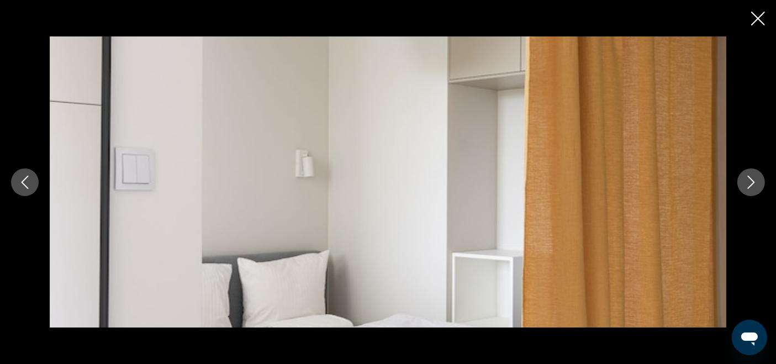
click at [745, 185] on icon "Next image" at bounding box center [750, 182] width 13 height 13
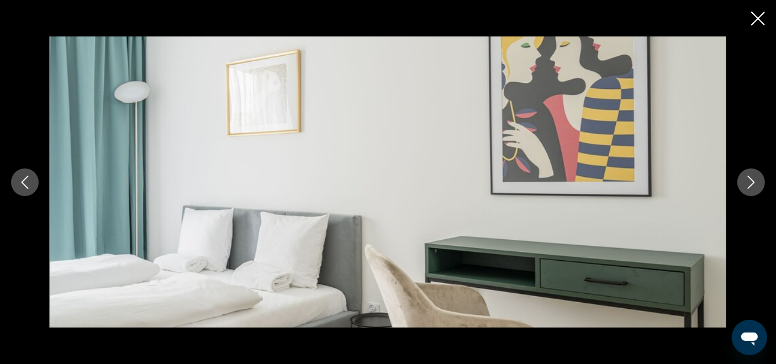
click at [746, 188] on icon "Next image" at bounding box center [750, 182] width 13 height 13
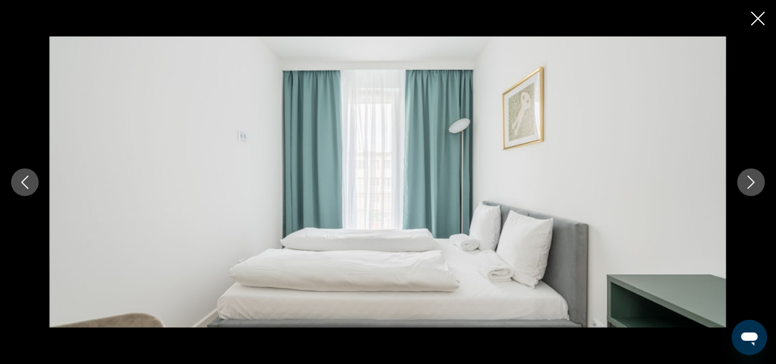
click at [746, 188] on icon "Next image" at bounding box center [750, 182] width 13 height 13
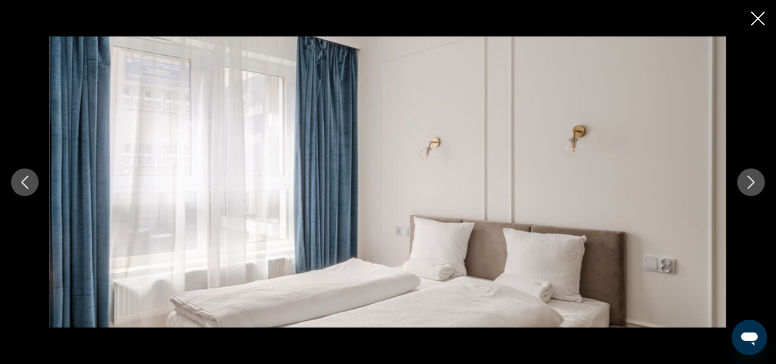
click at [746, 188] on icon "Next image" at bounding box center [750, 182] width 13 height 13
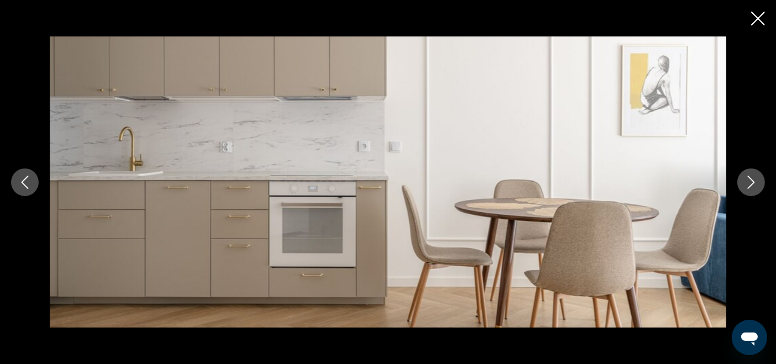
click at [746, 188] on icon "Next image" at bounding box center [750, 182] width 13 height 13
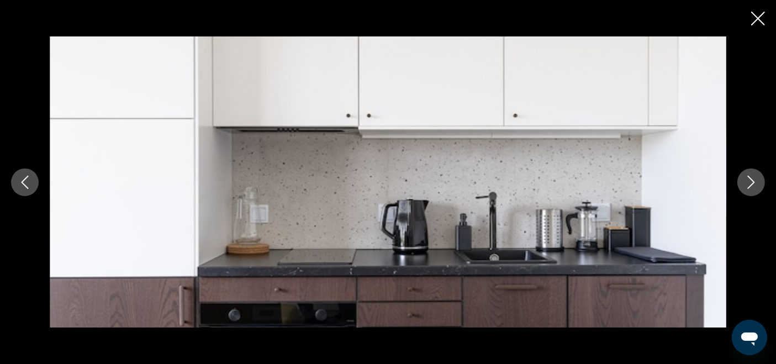
click at [753, 20] on icon "Close slideshow" at bounding box center [758, 19] width 14 height 14
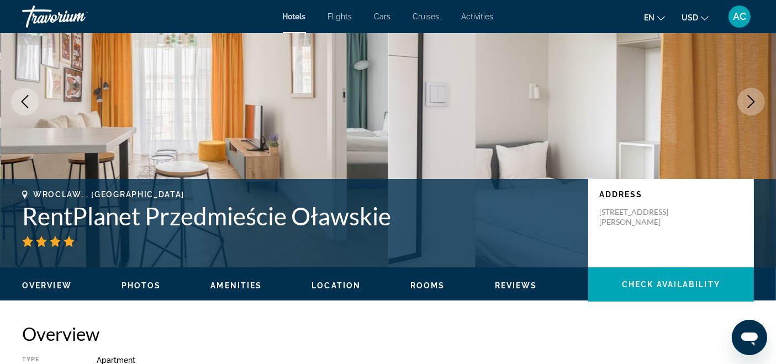
scroll to position [184, 0]
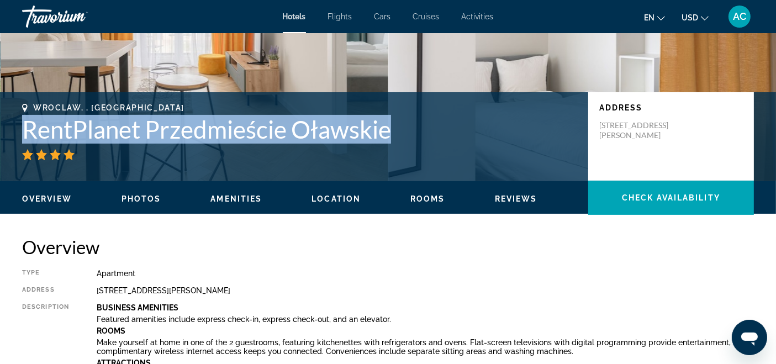
drag, startPoint x: 180, startPoint y: 128, endPoint x: 403, endPoint y: 142, distance: 223.0
click at [403, 142] on div "Wroclaw, , [GEOGRAPHIC_DATA] RentPlanet Przedmieście Oławskie Address [STREET_A…" at bounding box center [388, 136] width 776 height 66
copy h1 "RentPlanet Przedmieście Oławskie"
click at [65, 10] on div "Travorium" at bounding box center [77, 16] width 110 height 29
